Goal: Information Seeking & Learning: Learn about a topic

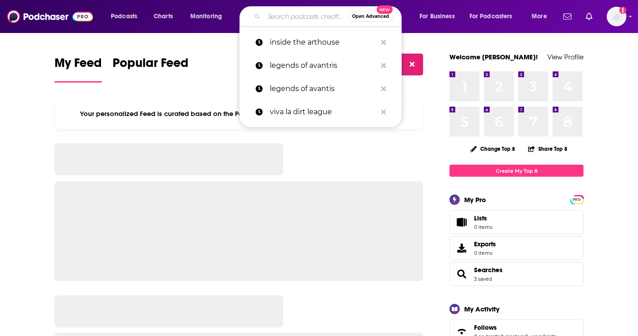
click at [288, 17] on input "Search podcasts, credits, & more..." at bounding box center [306, 16] width 84 height 14
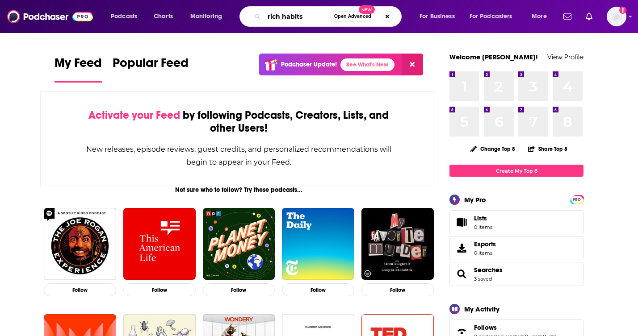
type input "rich habits"
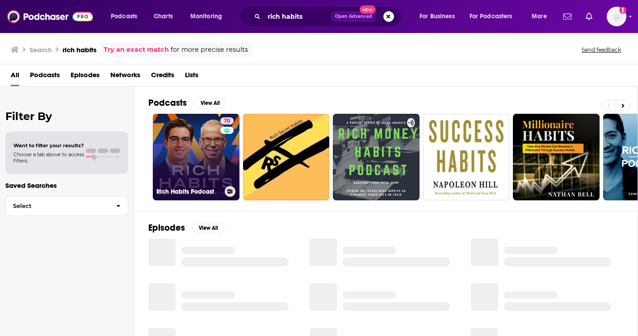
click at [180, 164] on link "70 Rich Habits Podcast" at bounding box center [196, 157] width 87 height 87
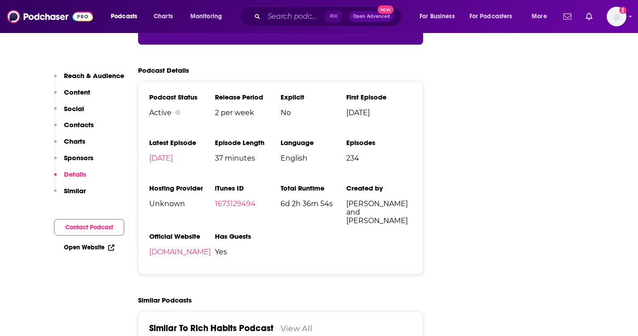
scroll to position [1354, 0]
